Goal: Navigation & Orientation: Go to known website

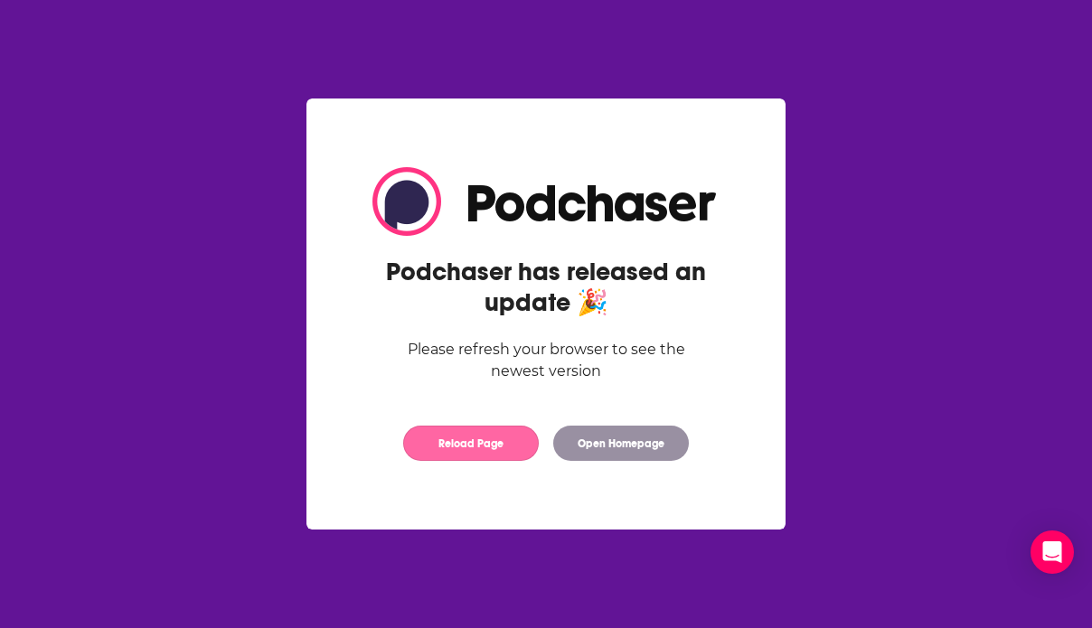
click at [463, 448] on button "Reload Page" at bounding box center [471, 443] width 136 height 35
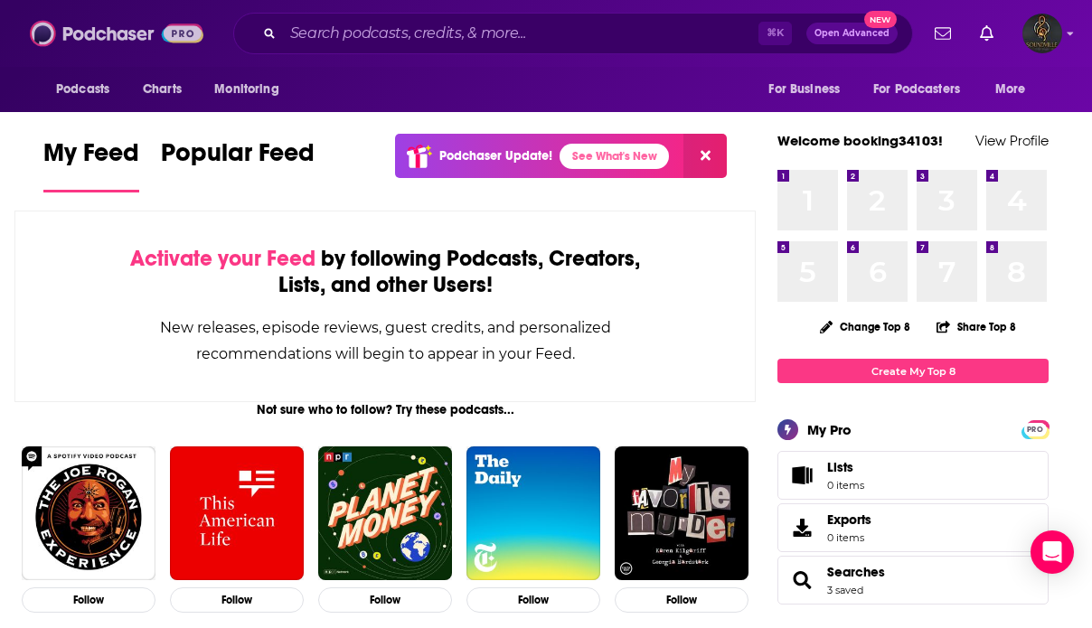
click at [89, 32] on img at bounding box center [117, 33] width 174 height 34
